Goal: Feedback & Contribution: Contribute content

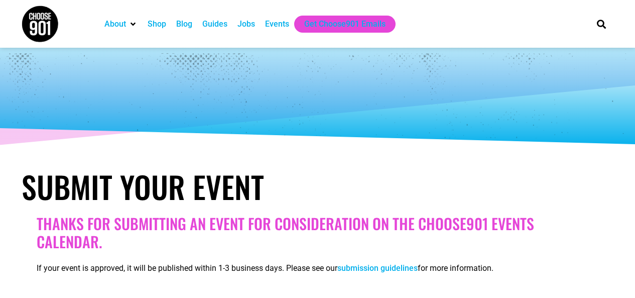
select select
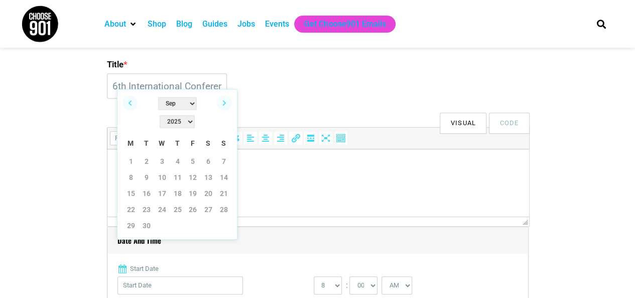
click at [195, 115] on select "2022 2023 2024 2025 2026 2027 2028 2029 2030" at bounding box center [177, 121] width 35 height 13
click at [165, 105] on select "Jan Feb Mar Apr May Jun [DATE] Aug Sep Oct Nov Dec" at bounding box center [177, 103] width 39 height 13
drag, startPoint x: 133, startPoint y: 158, endPoint x: 44, endPoint y: 11, distance: 171.9
click at [133, 170] on link "6" at bounding box center [130, 177] width 15 height 15
type input "[DATE]"
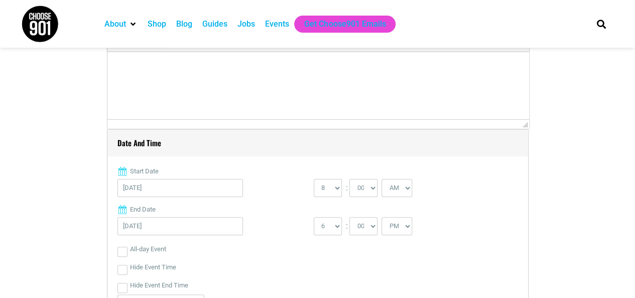
scroll to position [351, 0]
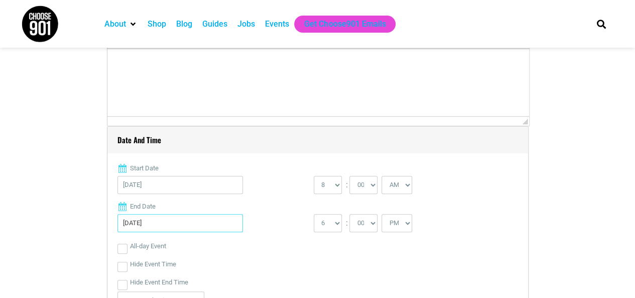
click at [203, 228] on input "[DATE]" at bounding box center [179, 223] width 125 height 18
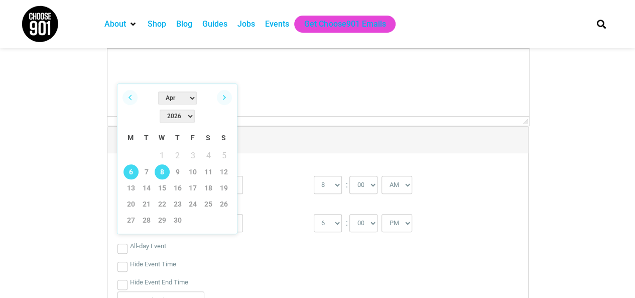
click at [166, 164] on link "8" at bounding box center [162, 171] width 15 height 15
type input "[DATE]"
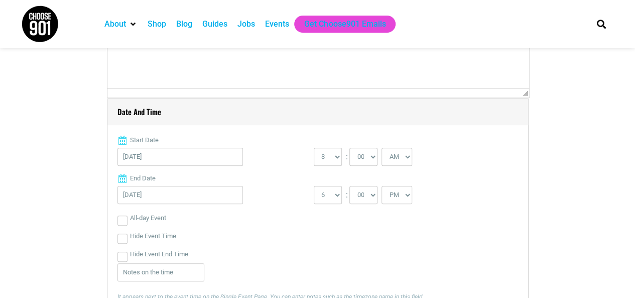
scroll to position [401, 0]
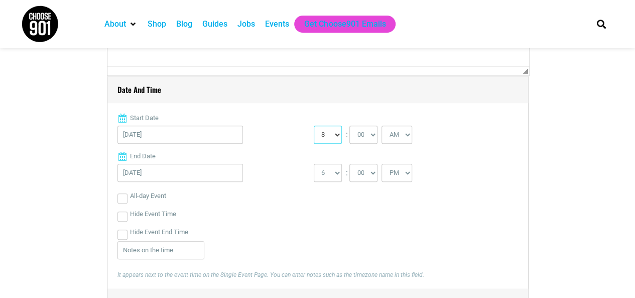
click at [327, 136] on select "0 1 2 3 4 5 6 7 8 9 10 11 12" at bounding box center [328, 134] width 28 height 18
select select "9"
click at [314, 125] on select "0 1 2 3 4 5 6 7 8 9 10 11 12" at bounding box center [328, 134] width 28 height 18
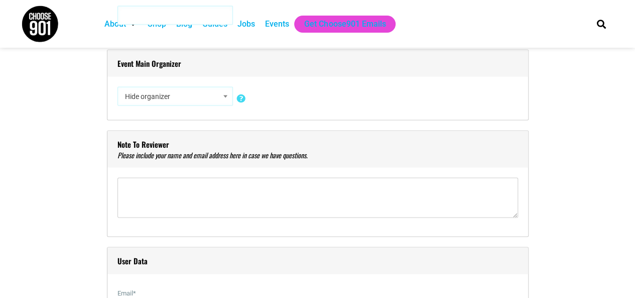
scroll to position [1004, 0]
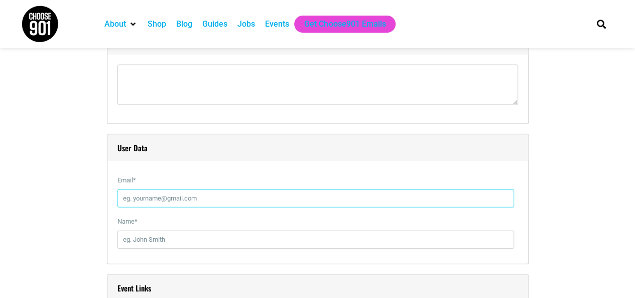
click at [158, 189] on input "Email *" at bounding box center [315, 198] width 396 height 18
type input "[EMAIL_ADDRESS][DOMAIN_NAME]"
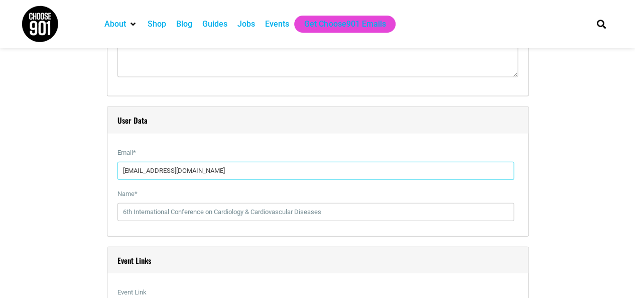
scroll to position [1054, 0]
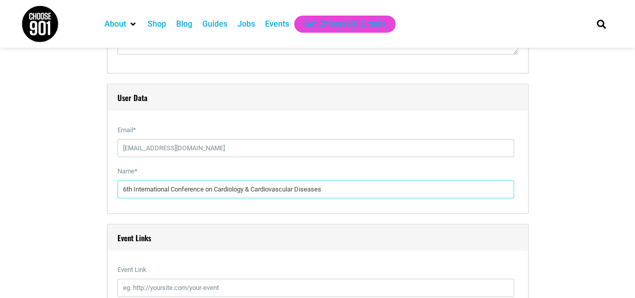
click at [202, 180] on input "6th International Conference on Cardiology & Cardiovascular Diseases" at bounding box center [315, 189] width 396 height 18
type input "[PERSON_NAME]"
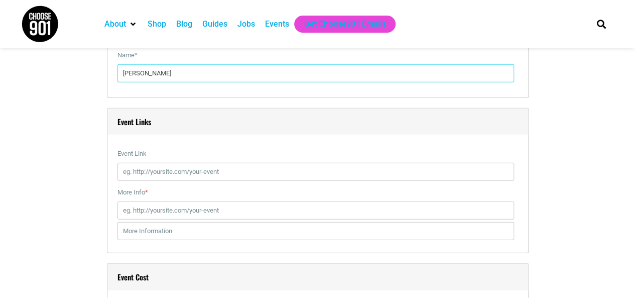
scroll to position [1204, 0]
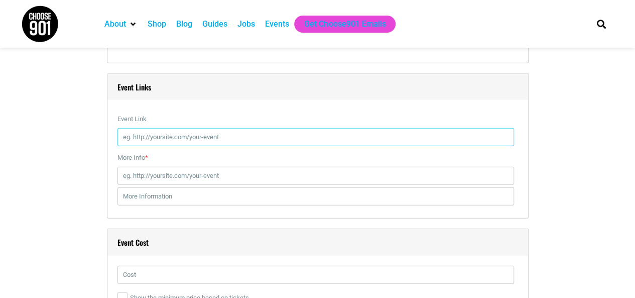
drag, startPoint x: 161, startPoint y: 134, endPoint x: 188, endPoint y: 141, distance: 27.9
click at [161, 134] on input "Event Link" at bounding box center [315, 137] width 396 height 18
type input "[URL][DOMAIN_NAME]"
click at [173, 175] on input "More Info *" at bounding box center [315, 176] width 396 height 18
type input "[URL][DOMAIN_NAME]"
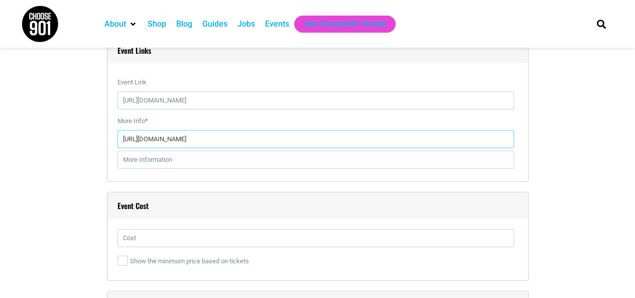
scroll to position [1255, 0]
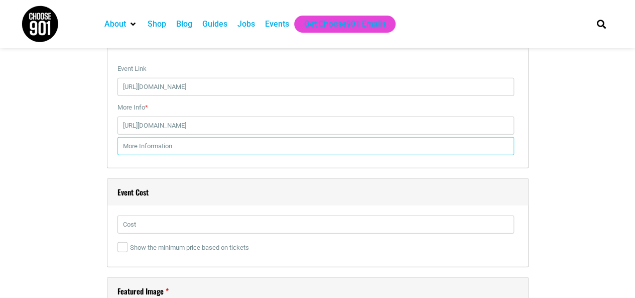
click at [170, 149] on input "text" at bounding box center [315, 146] width 396 height 18
type input "[URL][DOMAIN_NAME]"
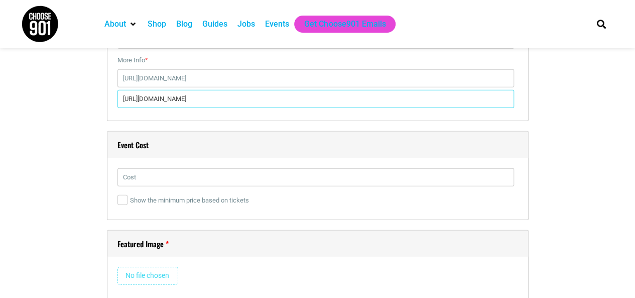
scroll to position [1355, 0]
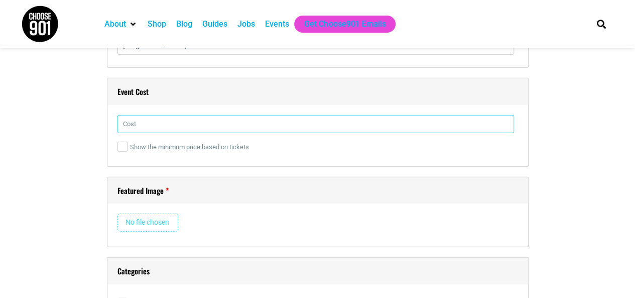
drag, startPoint x: 165, startPoint y: 121, endPoint x: 176, endPoint y: 120, distance: 10.6
click at [167, 121] on input "text" at bounding box center [315, 124] width 396 height 18
type input "799$"
click at [162, 125] on input "799$" at bounding box center [315, 124] width 396 height 18
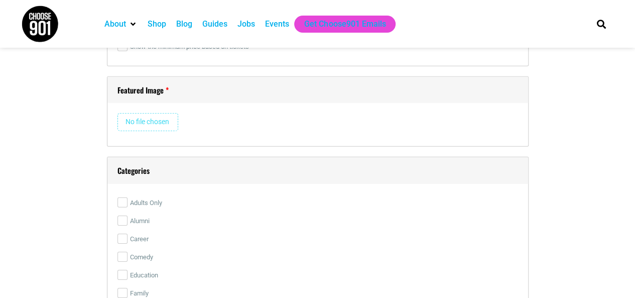
click at [144, 117] on input "file" at bounding box center [147, 122] width 61 height 18
type input "C:\fakepath\Cardiology-&-Cardiovascular-Diseases_Website-banner-2.jpg"
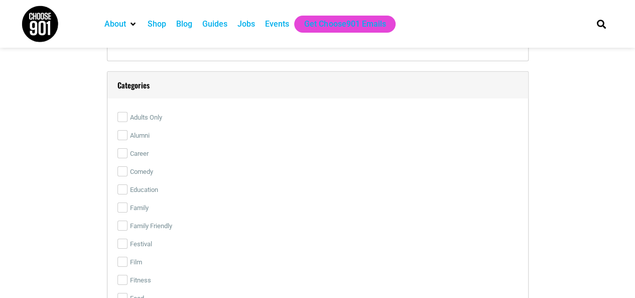
scroll to position [1556, 0]
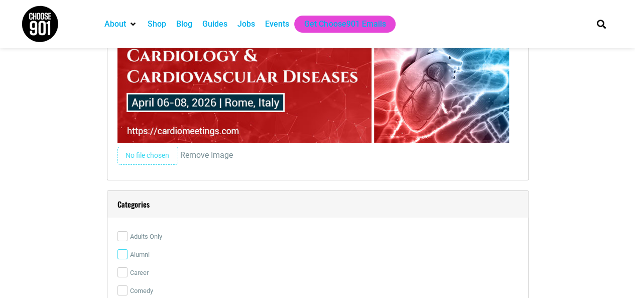
click at [120, 249] on input "Alumni" at bounding box center [122, 254] width 10 height 10
checkbox input "true"
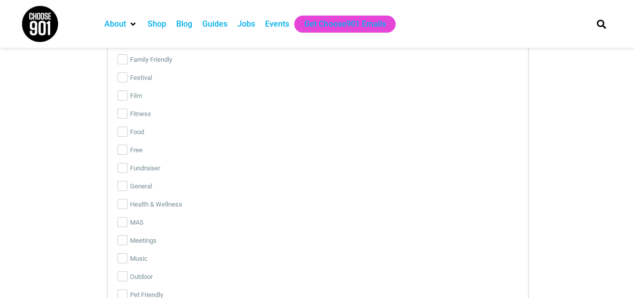
scroll to position [1857, 0]
click at [126, 183] on input "Health & Wellness" at bounding box center [122, 188] width 10 height 10
checkbox input "true"
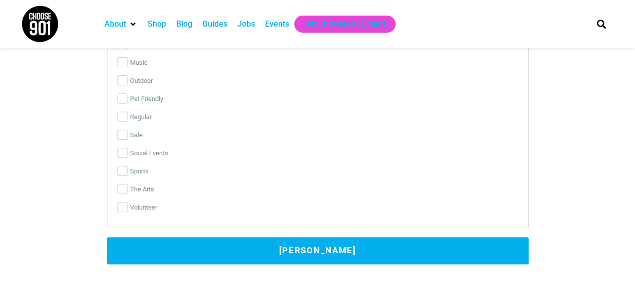
scroll to position [2058, 0]
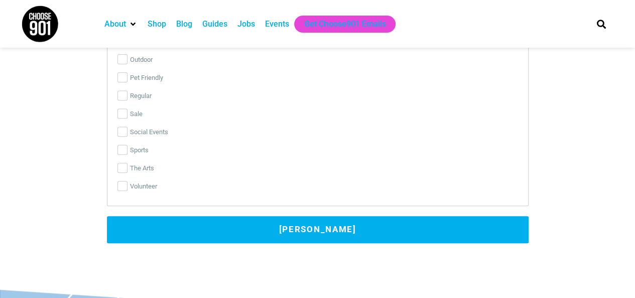
click at [277, 221] on button "[PERSON_NAME]" at bounding box center [318, 229] width 422 height 27
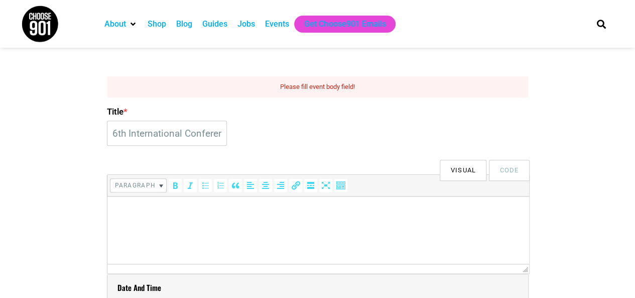
scroll to position [280, 0]
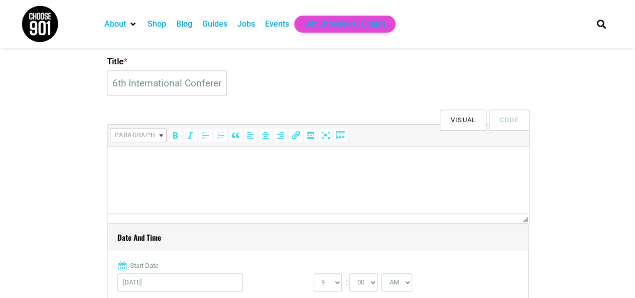
click at [136, 167] on html at bounding box center [318, 156] width 422 height 21
paste body
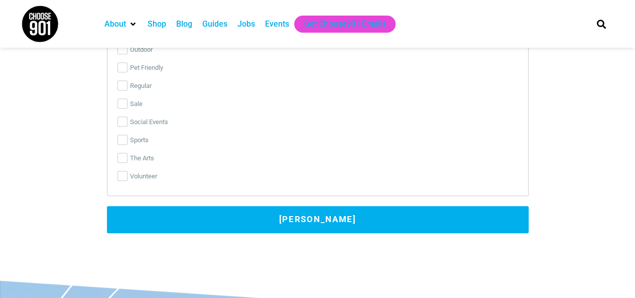
scroll to position [2137, 0]
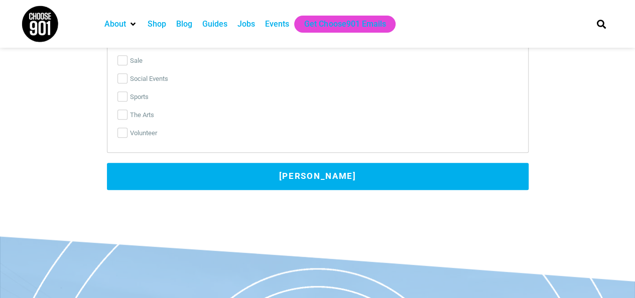
click at [367, 164] on button "[PERSON_NAME]" at bounding box center [318, 176] width 422 height 27
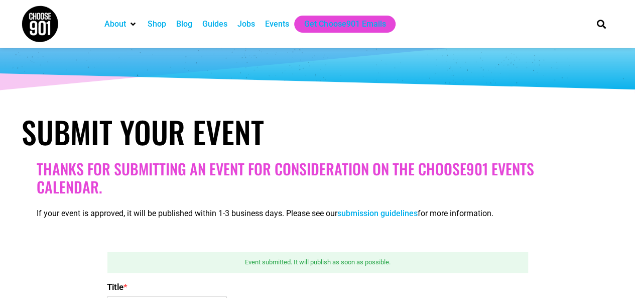
scroll to position [29, 0]
